Goal: Obtain resource: Download file/media

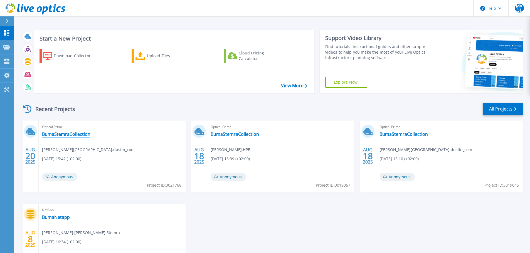
click at [68, 135] on link "BumaStemraCollection" at bounding box center [66, 134] width 48 height 6
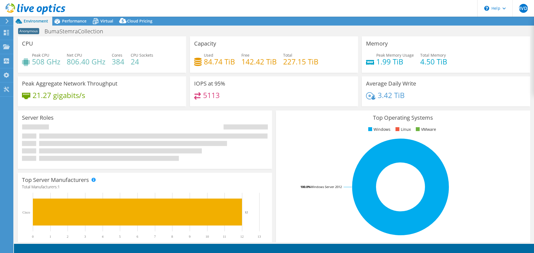
select select "USD"
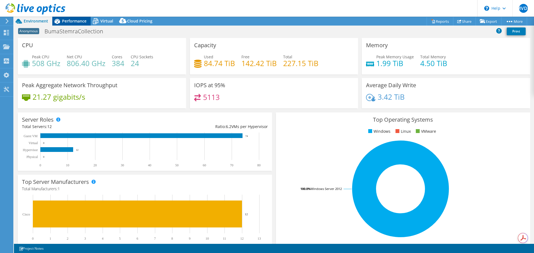
click at [67, 20] on span "Performance" at bounding box center [74, 20] width 24 height 5
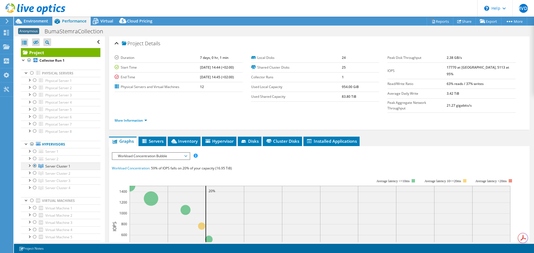
click at [31, 166] on div at bounding box center [29, 166] width 6 height 6
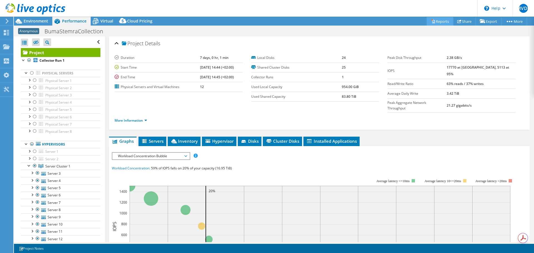
click at [435, 23] on link "Reports" at bounding box center [439, 21] width 27 height 9
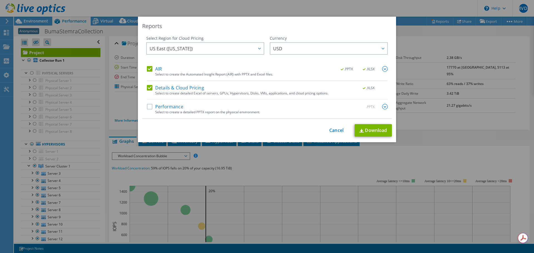
click at [150, 106] on label "Performance" at bounding box center [165, 107] width 36 height 6
click at [0, 0] on input "Performance" at bounding box center [0, 0] width 0 height 0
click at [365, 130] on link "Download" at bounding box center [372, 130] width 37 height 13
click at [336, 131] on link "Cancel" at bounding box center [336, 130] width 14 height 5
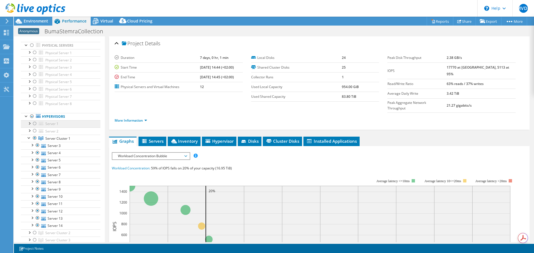
scroll to position [56, 0]
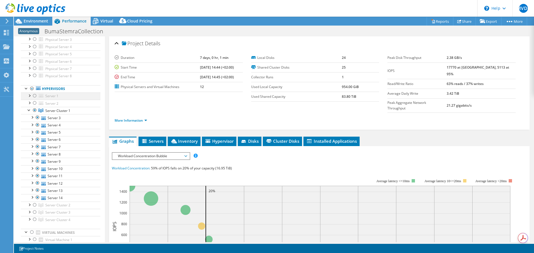
click at [31, 95] on div at bounding box center [29, 96] width 6 height 6
click at [28, 96] on div at bounding box center [29, 96] width 6 height 6
click at [29, 102] on div at bounding box center [29, 103] width 6 height 6
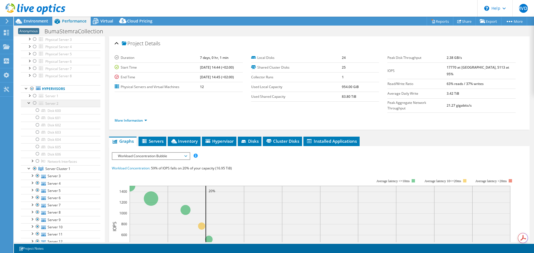
click at [28, 103] on div at bounding box center [29, 103] width 6 height 6
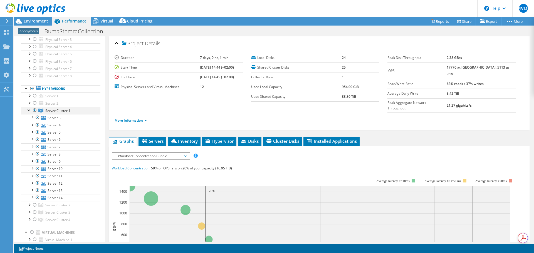
click at [29, 111] on div at bounding box center [29, 110] width 6 height 6
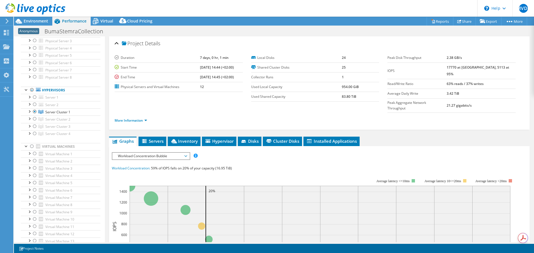
scroll to position [0, 0]
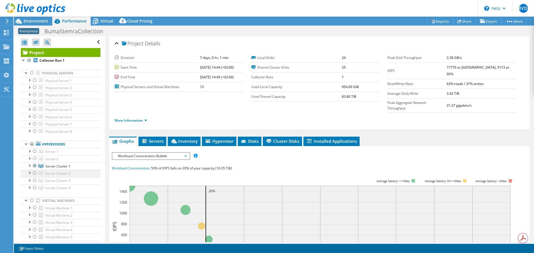
drag, startPoint x: 34, startPoint y: 165, endPoint x: 33, endPoint y: 172, distance: 7.1
click at [34, 165] on div at bounding box center [35, 166] width 6 height 7
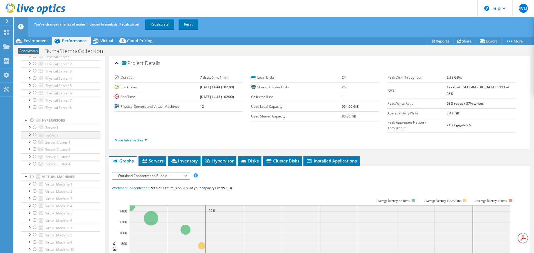
scroll to position [83, 0]
click at [30, 138] on div at bounding box center [32, 137] width 6 height 7
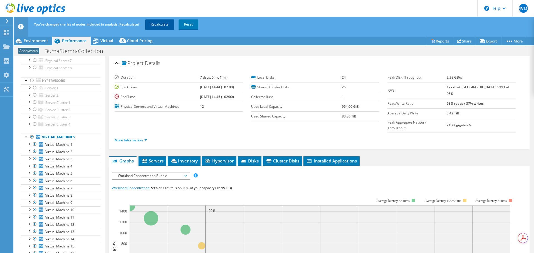
click at [160, 24] on link "Recalculate" at bounding box center [159, 24] width 29 height 10
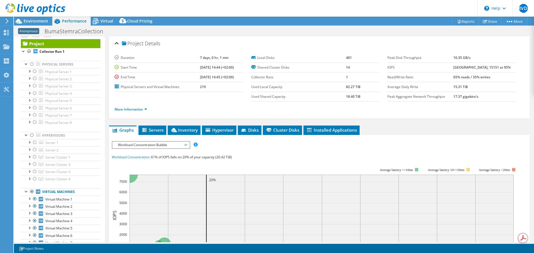
scroll to position [0, 0]
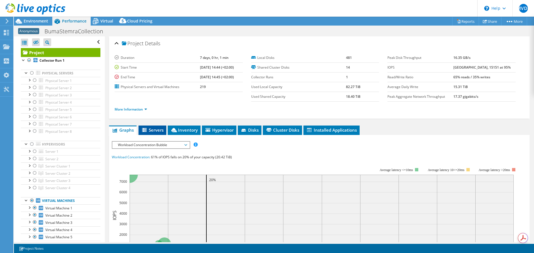
click at [157, 130] on span "Servers" at bounding box center [152, 130] width 22 height 6
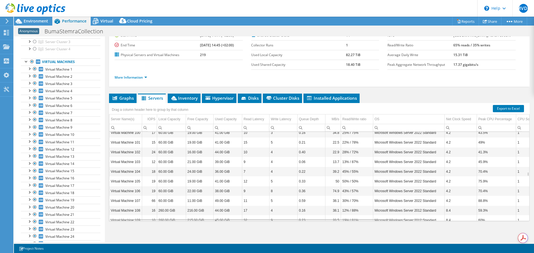
scroll to position [1001, 0]
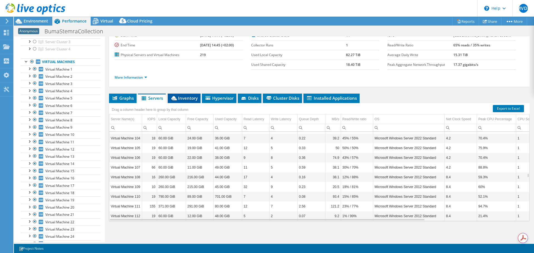
click at [183, 98] on span "Inventory" at bounding box center [183, 98] width 27 height 6
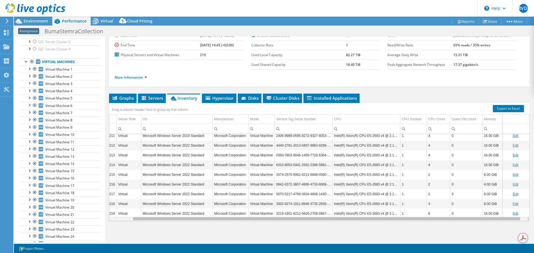
scroll to position [0, 0]
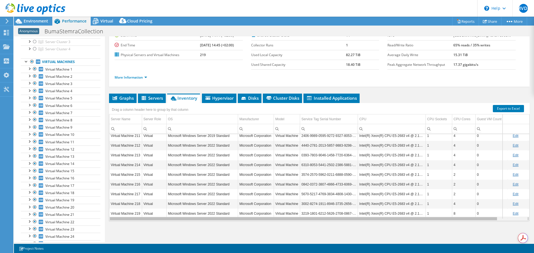
drag, startPoint x: 491, startPoint y: 219, endPoint x: 329, endPoint y: 216, distance: 162.1
click at [329, 216] on body "MVDL End User Menno van der Lugt menno@hpe.com HPE My Profile Log Out \n Help E…" at bounding box center [267, 126] width 534 height 253
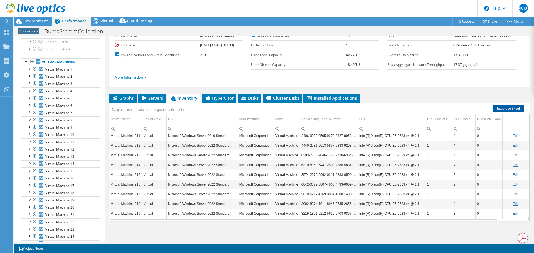
click at [504, 107] on link "Export to Excel" at bounding box center [508, 108] width 31 height 7
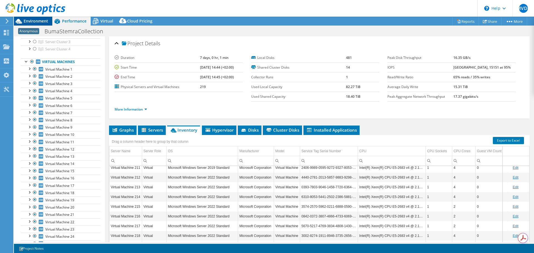
click at [40, 20] on span "Environment" at bounding box center [36, 20] width 24 height 5
